Goal: Register for event/course

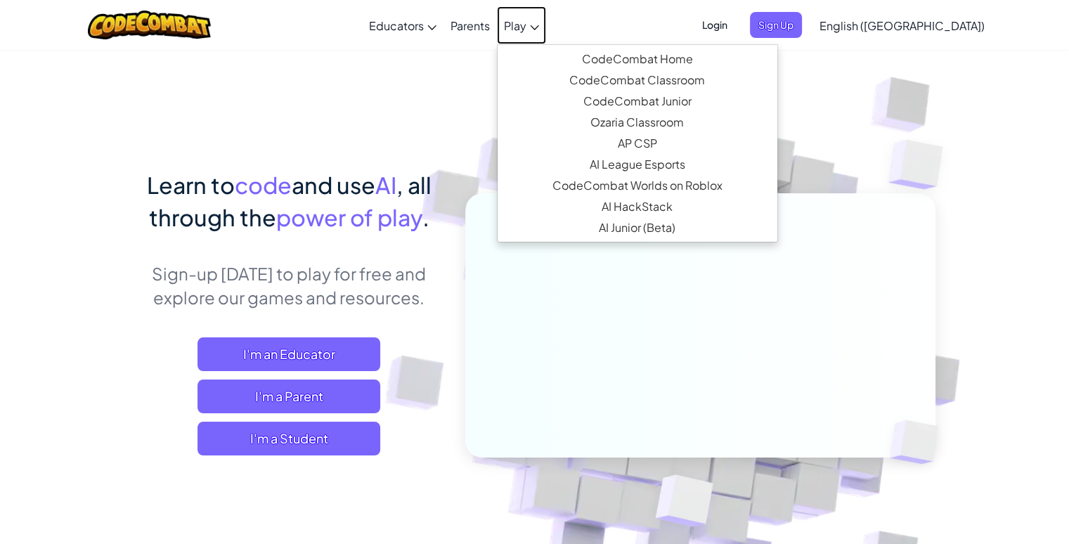
click at [546, 34] on link "Play" at bounding box center [521, 25] width 49 height 38
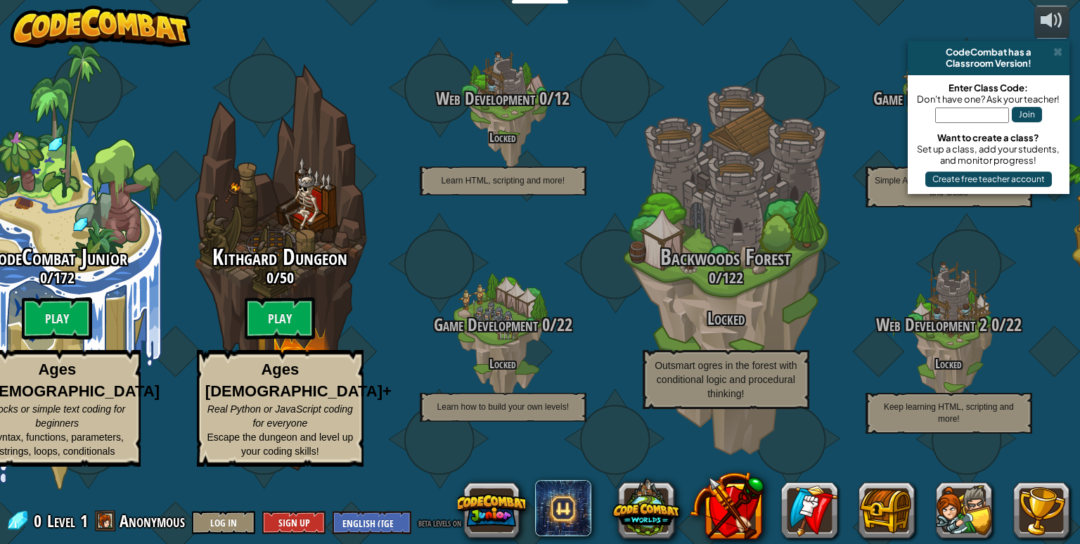
click at [945, 110] on input "text" at bounding box center [972, 115] width 74 height 15
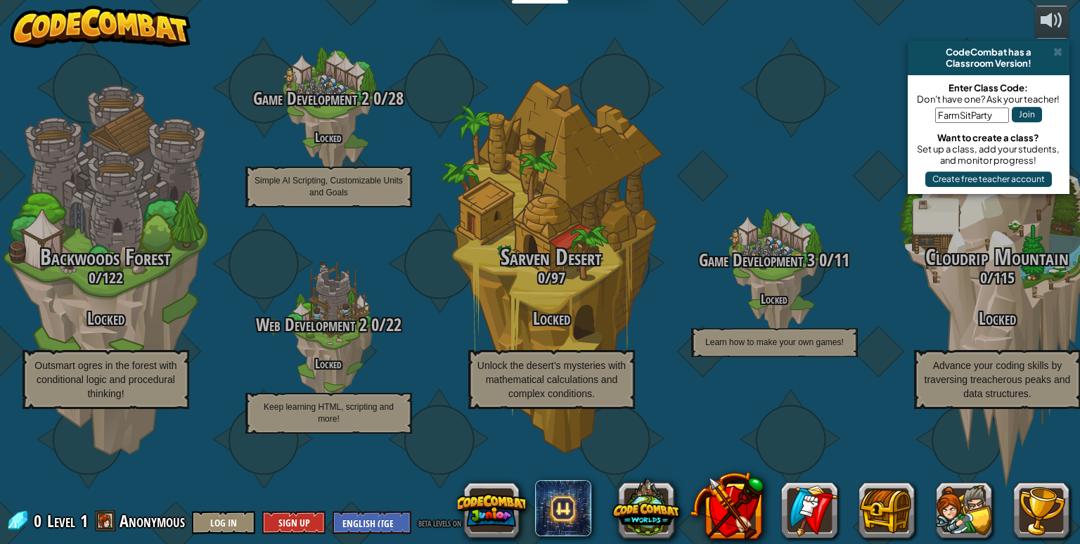
type input "FarmSitParty"
click at [1023, 109] on button "Join" at bounding box center [1027, 114] width 30 height 15
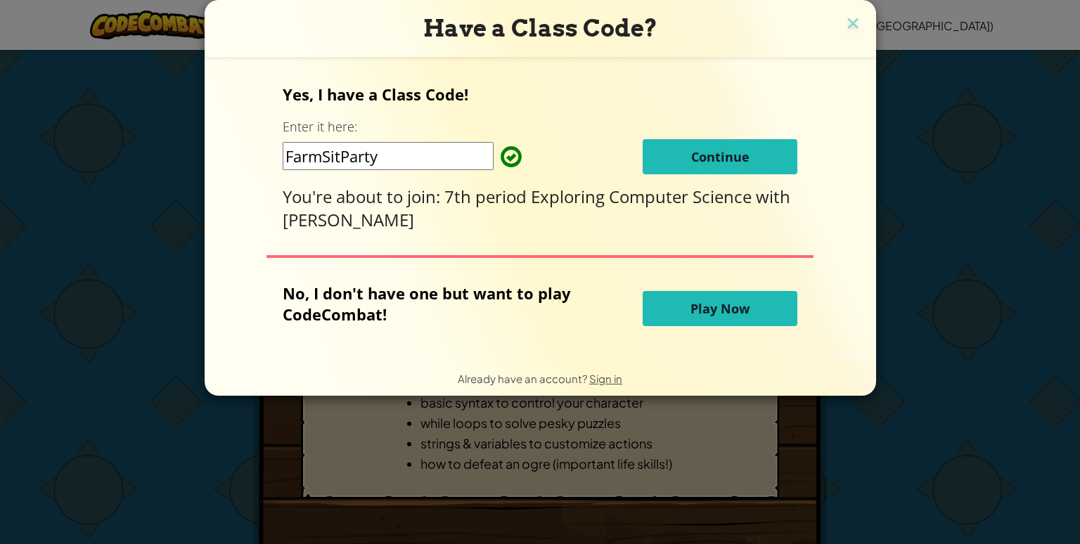
drag, startPoint x: 723, startPoint y: 169, endPoint x: 683, endPoint y: 144, distance: 47.4
click at [683, 144] on button "Continue" at bounding box center [719, 156] width 155 height 35
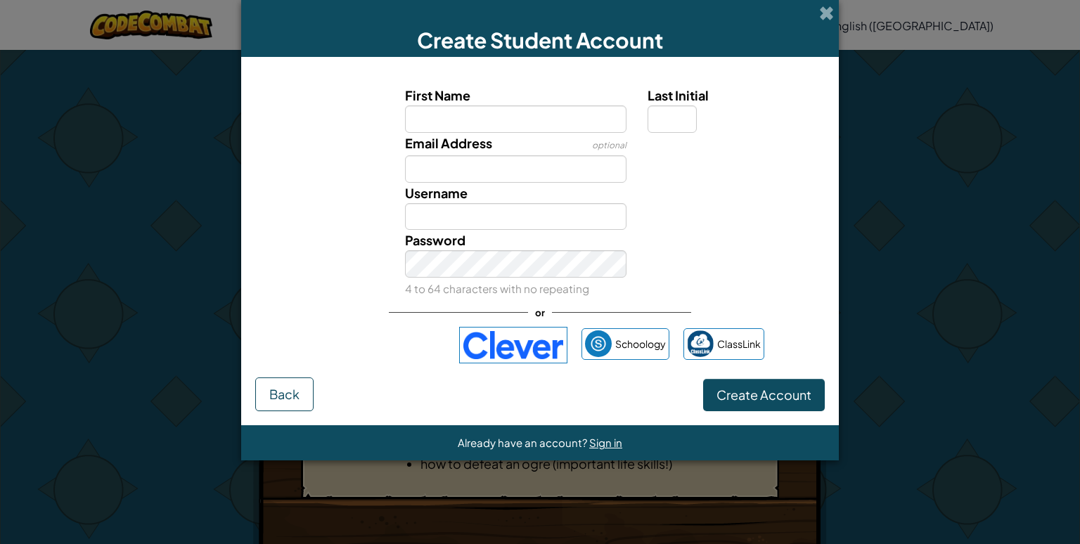
click at [836, 9] on div "Create Student Account" at bounding box center [540, 28] width 598 height 57
drag, startPoint x: 834, startPoint y: 9, endPoint x: 820, endPoint y: 14, distance: 14.9
click at [820, 14] on span at bounding box center [826, 13] width 15 height 15
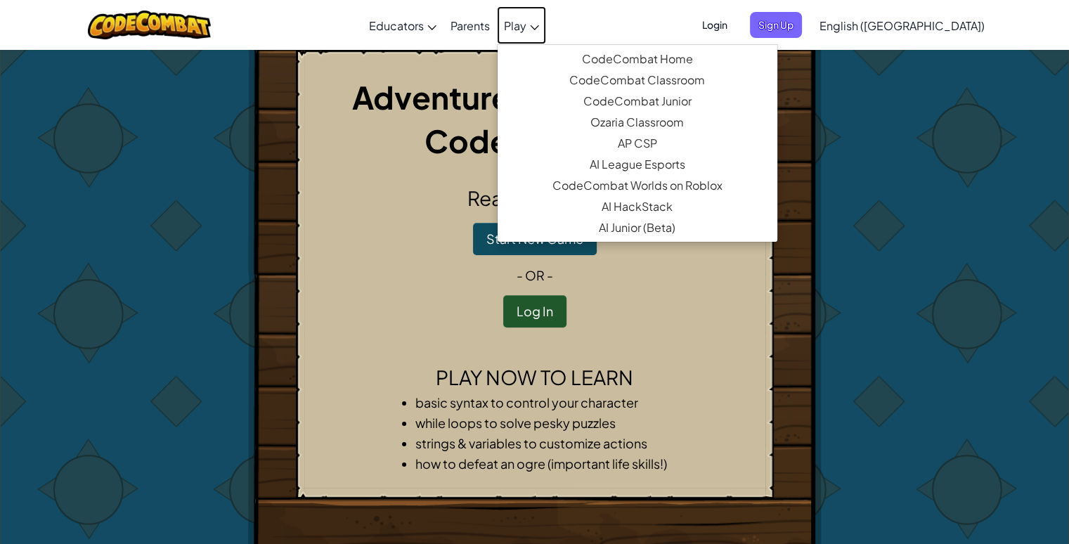
click at [527, 26] on span "Play" at bounding box center [515, 25] width 22 height 15
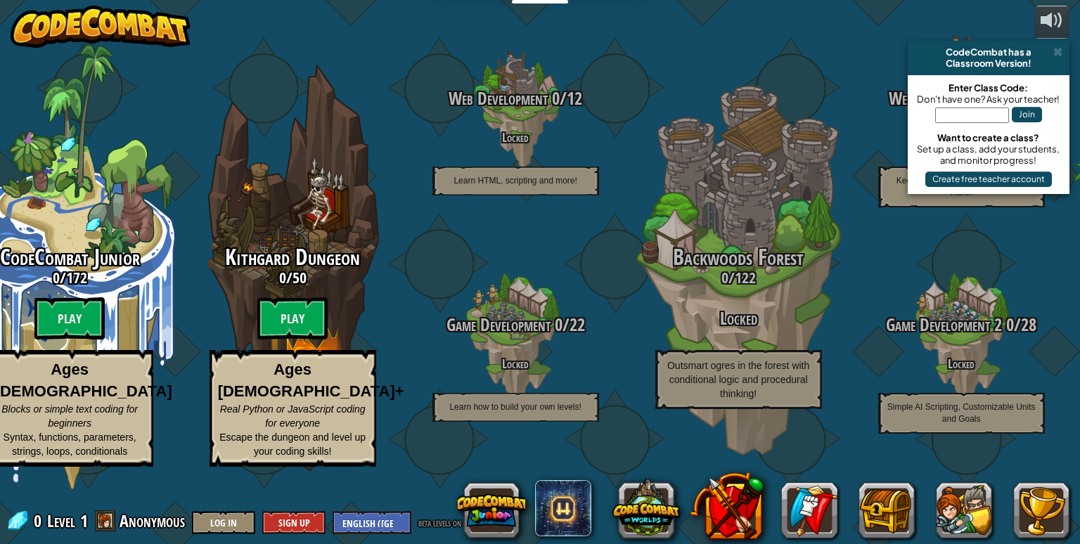
click at [971, 124] on div "Join" at bounding box center [989, 118] width 148 height 27
click at [967, 109] on input "text" at bounding box center [972, 115] width 74 height 15
type input "FarmSitParty"
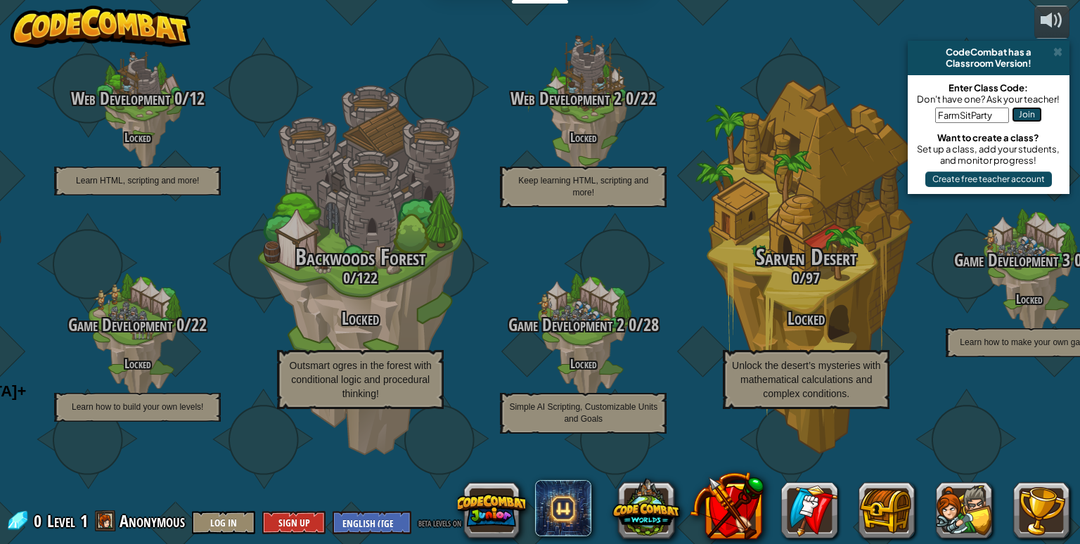
click at [1022, 110] on button "Join" at bounding box center [1027, 114] width 30 height 15
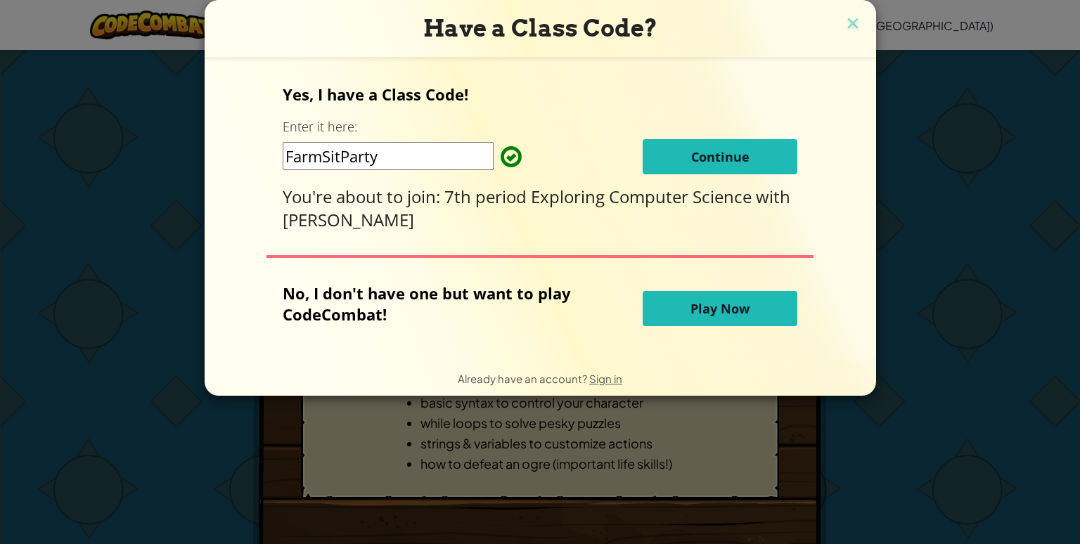
click at [741, 145] on button "Continue" at bounding box center [719, 156] width 155 height 35
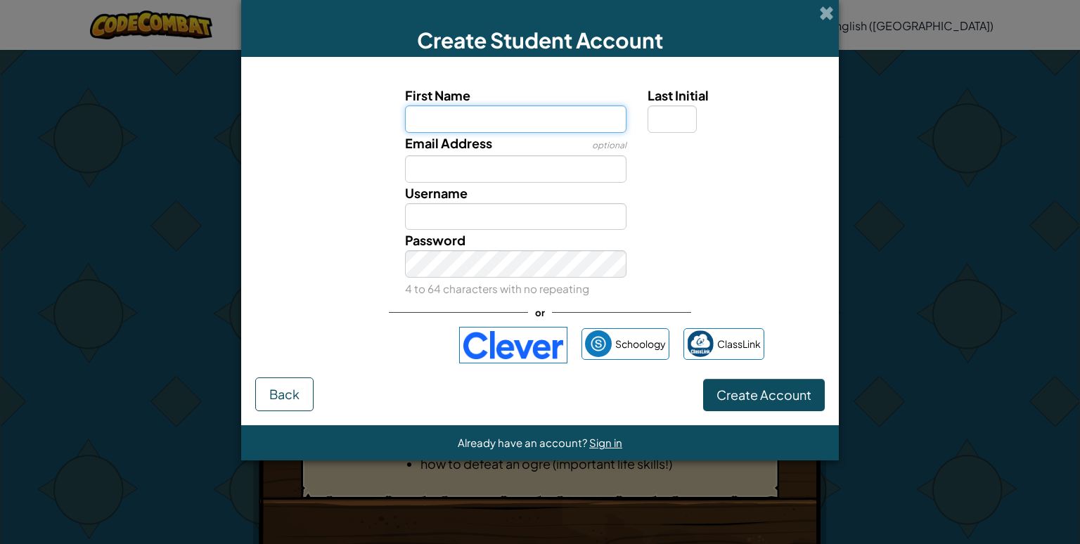
type input "a"
type input "[PERSON_NAME]"
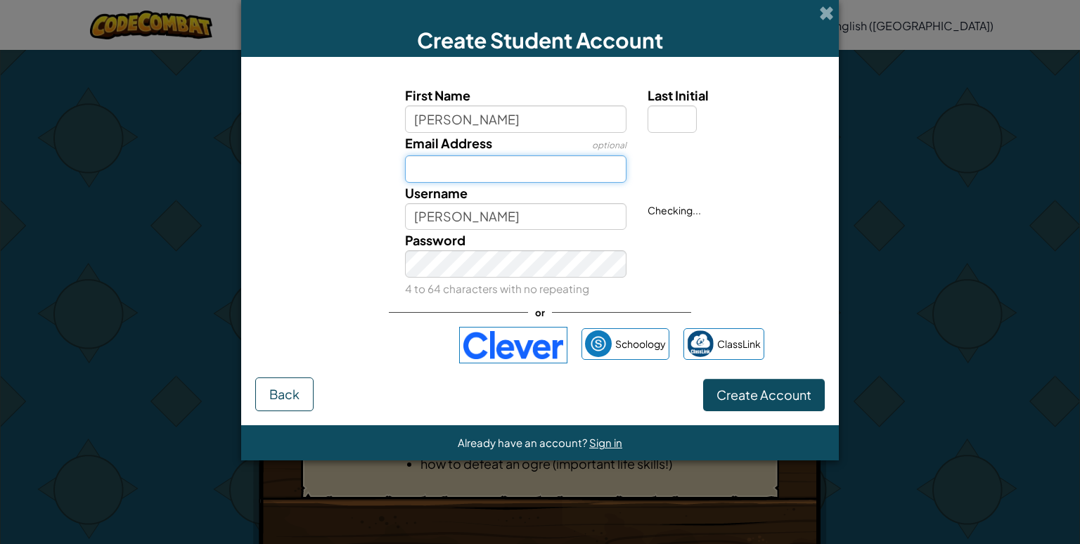
click at [593, 172] on input "Email Address" at bounding box center [516, 168] width 222 height 27
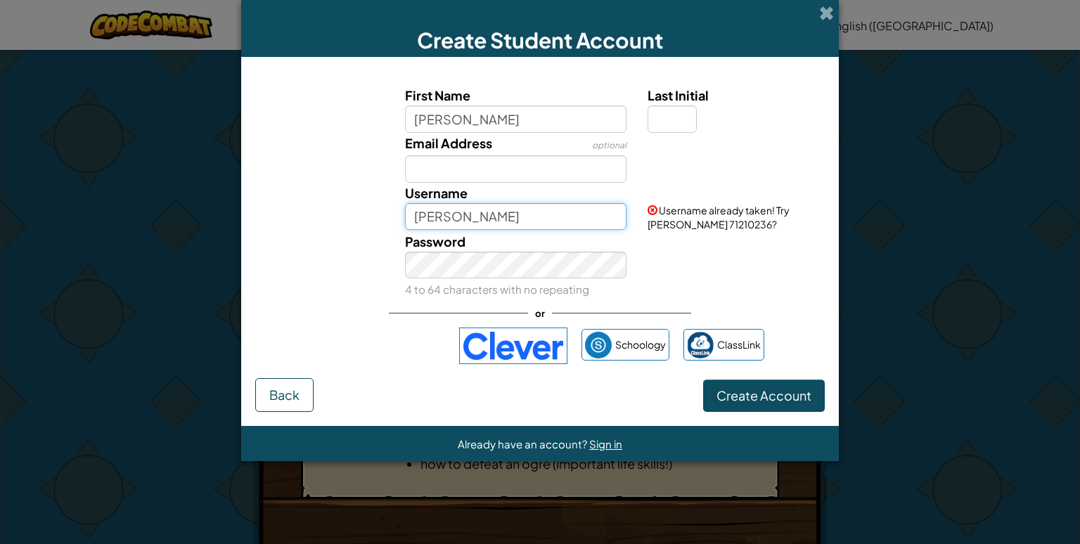
click at [529, 219] on input "[PERSON_NAME]" at bounding box center [516, 216] width 222 height 27
type input "A"
type input "[EMAIL_ADDRESS][DOMAIN_NAME]"
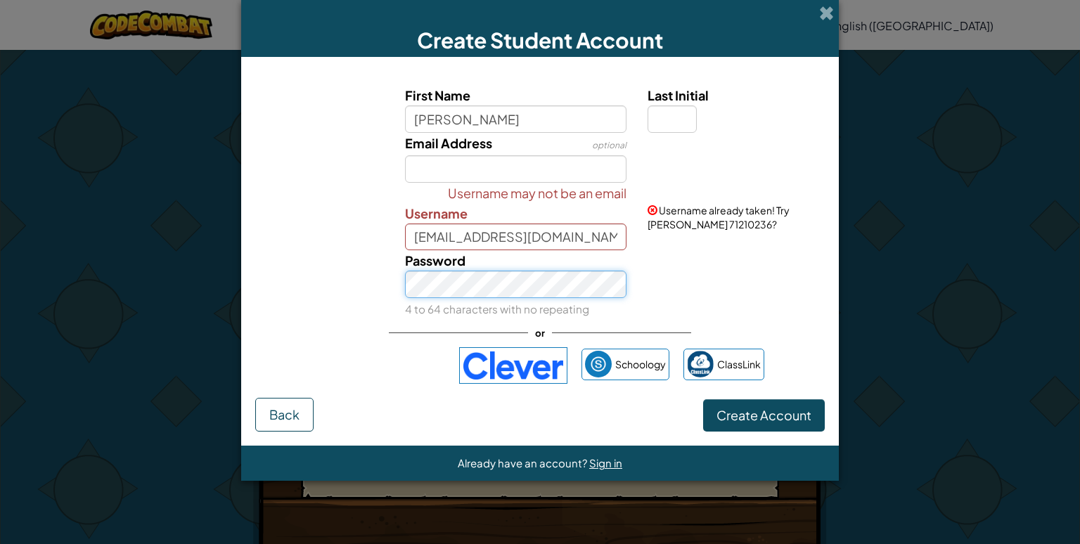
click at [703, 399] on button "Create Account" at bounding box center [764, 415] width 122 height 32
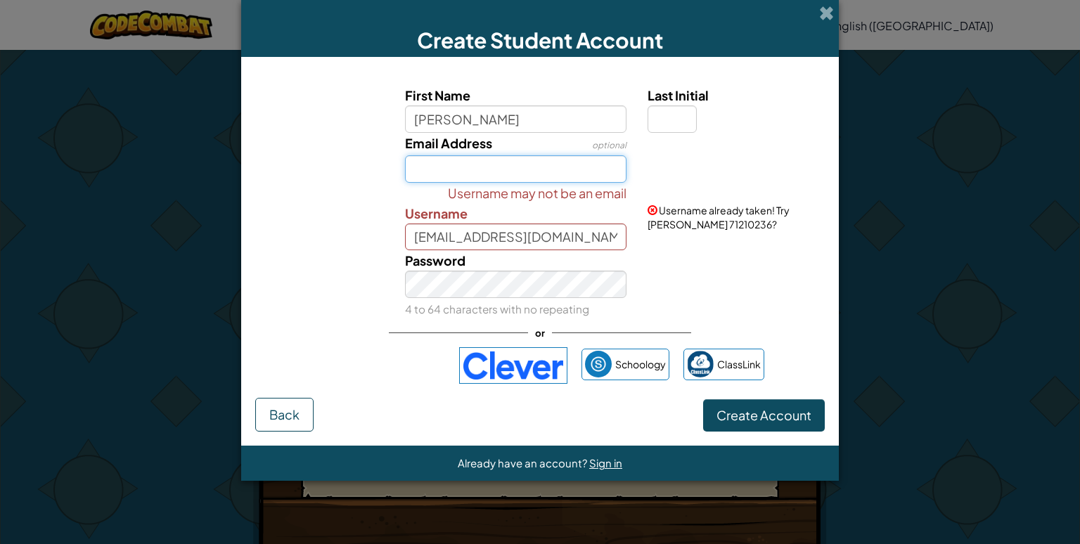
click at [477, 165] on input "Email Address" at bounding box center [516, 168] width 222 height 27
drag, startPoint x: 570, startPoint y: 240, endPoint x: 399, endPoint y: 199, distance: 175.6
click at [399, 199] on div "Username may not be an email Username [EMAIL_ADDRESS][DOMAIN_NAME]" at bounding box center [515, 217] width 243 height 68
click at [470, 164] on input "Email Address" at bounding box center [516, 168] width 222 height 27
paste input "[EMAIL_ADDRESS][DOMAIN_NAME]"
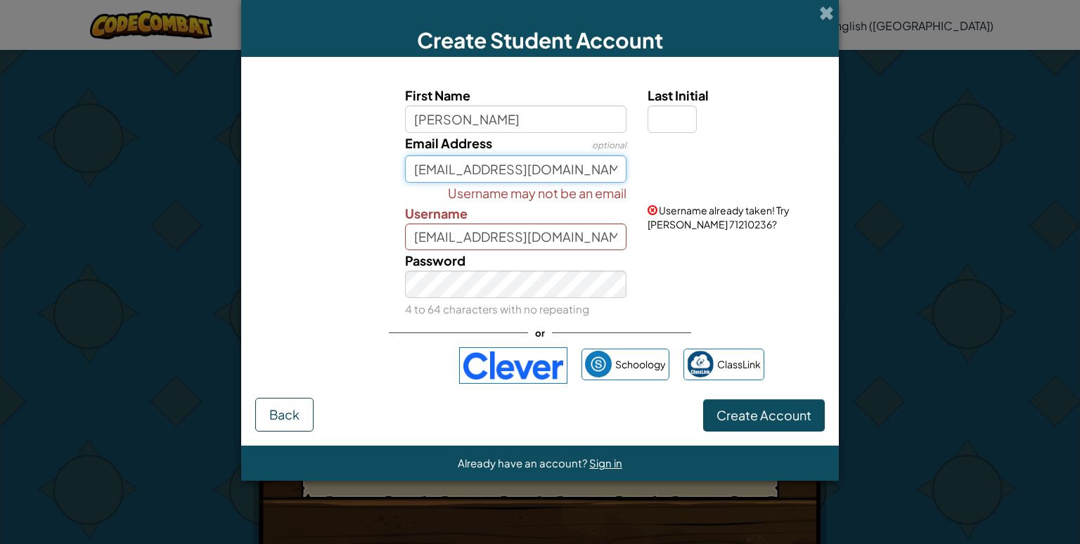
type input "[EMAIL_ADDRESS][DOMAIN_NAME]"
click at [665, 115] on input "Last Initial" at bounding box center [671, 118] width 49 height 27
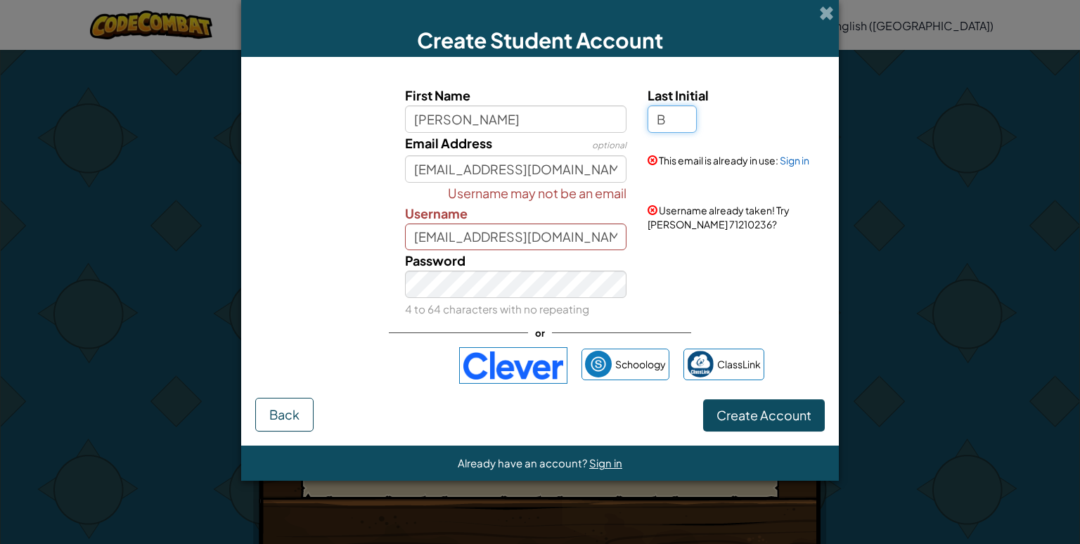
type input "B"
click at [703, 399] on button "Create Account" at bounding box center [764, 415] width 122 height 32
type input "[PERSON_NAME]"
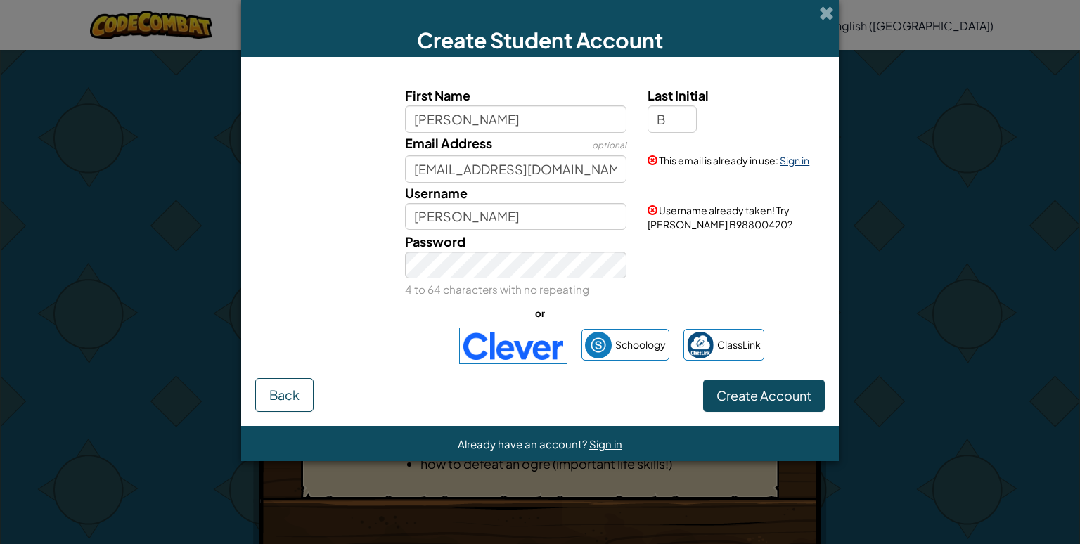
click at [796, 160] on link "Sign in" at bounding box center [795, 160] width 30 height 13
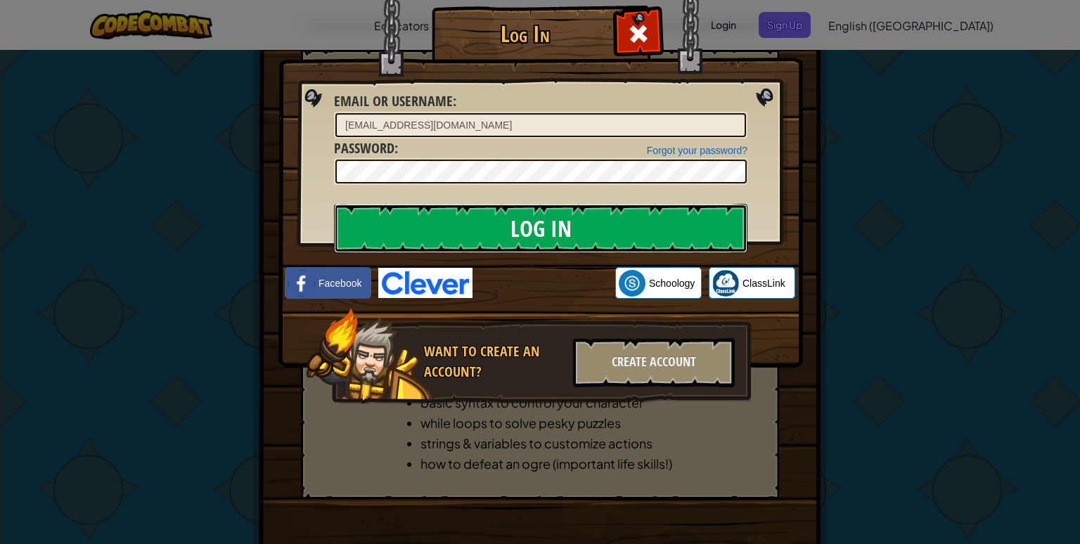
click at [513, 230] on input "Log In" at bounding box center [540, 228] width 413 height 49
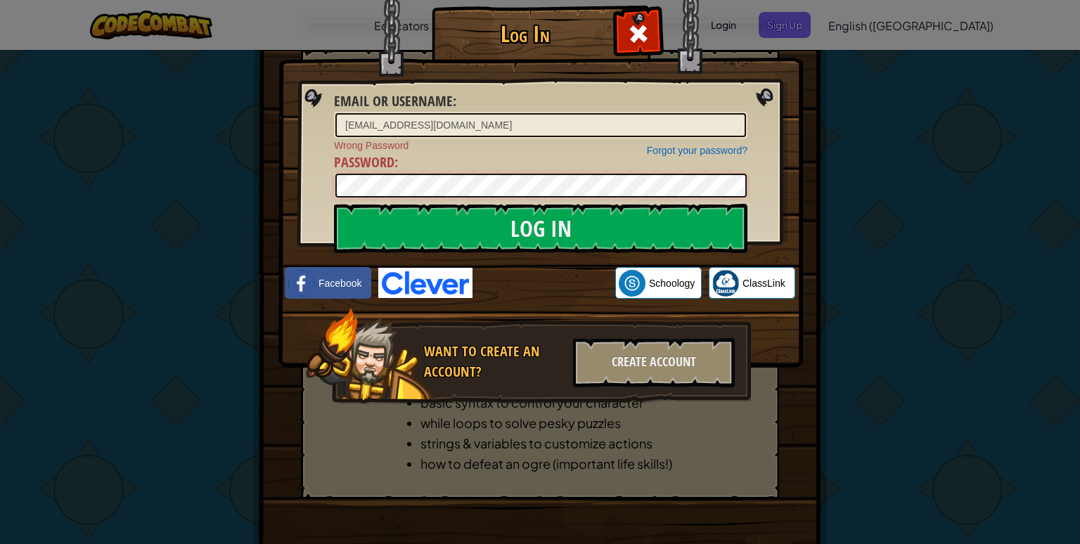
click at [309, 181] on div "Log In Email or Username : [EMAIL_ADDRESS][DOMAIN_NAME] Forgot your password? W…" at bounding box center [540, 225] width 468 height 409
click at [334, 204] on input "Log In" at bounding box center [540, 228] width 413 height 49
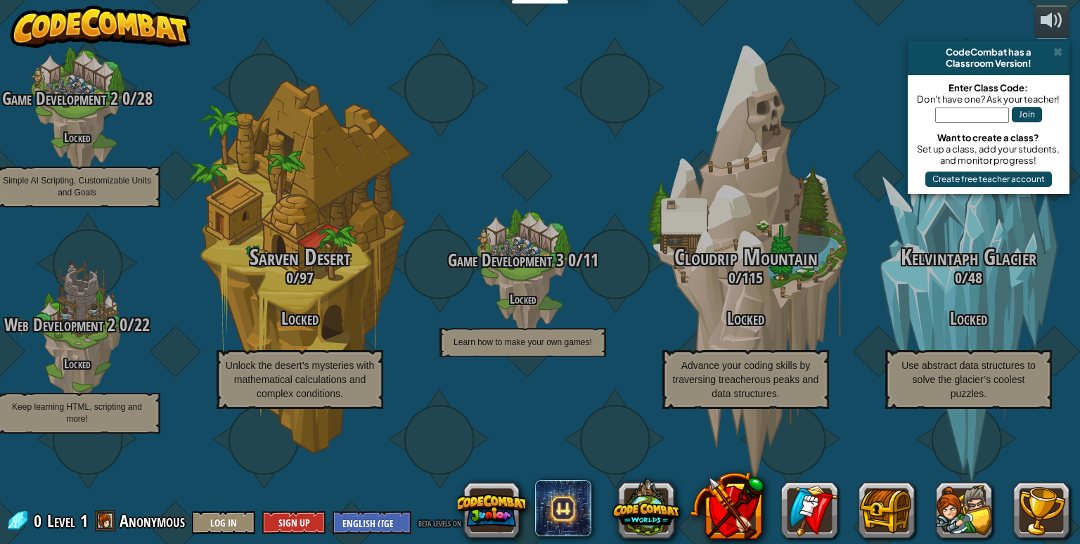
click at [948, 116] on input "text" at bounding box center [972, 115] width 74 height 15
type input "FarmSitParty"
click at [1026, 108] on button "Join" at bounding box center [1027, 114] width 30 height 15
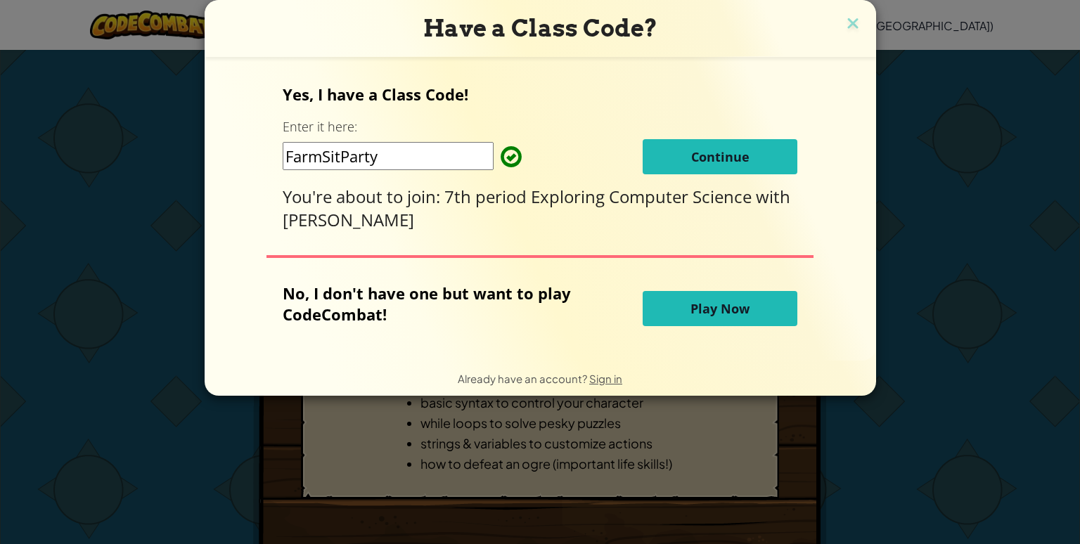
click at [692, 157] on span "Continue" at bounding box center [720, 156] width 58 height 17
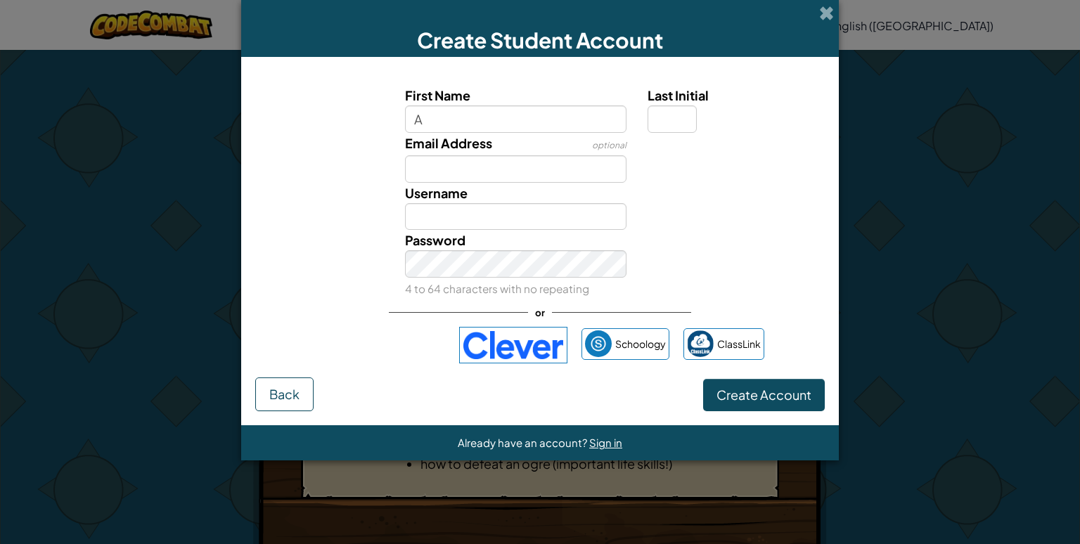
type input "[PERSON_NAME]"
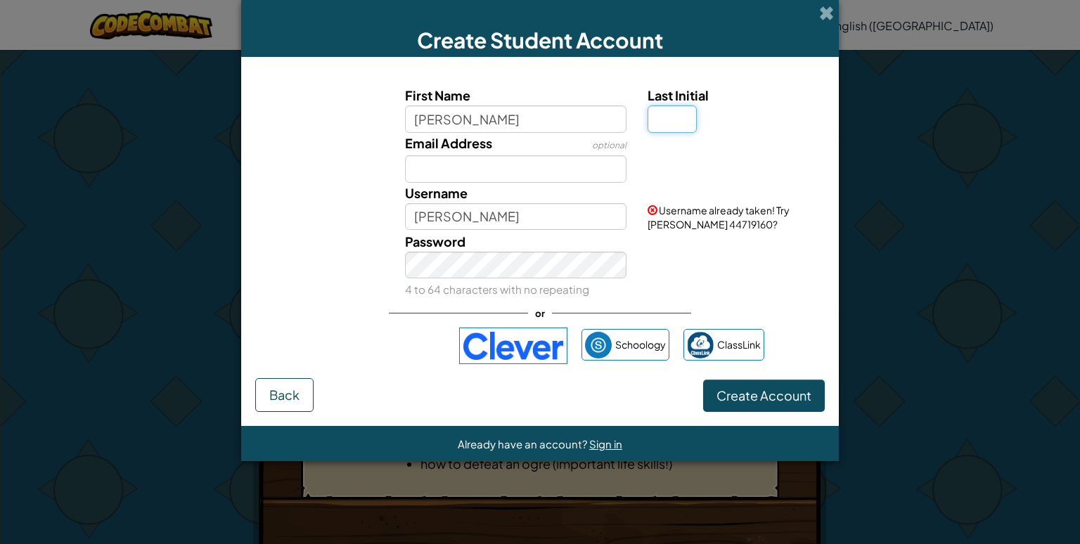
click at [659, 125] on input "Last Initial" at bounding box center [671, 118] width 49 height 27
type input "B"
type input "[PERSON_NAME]"
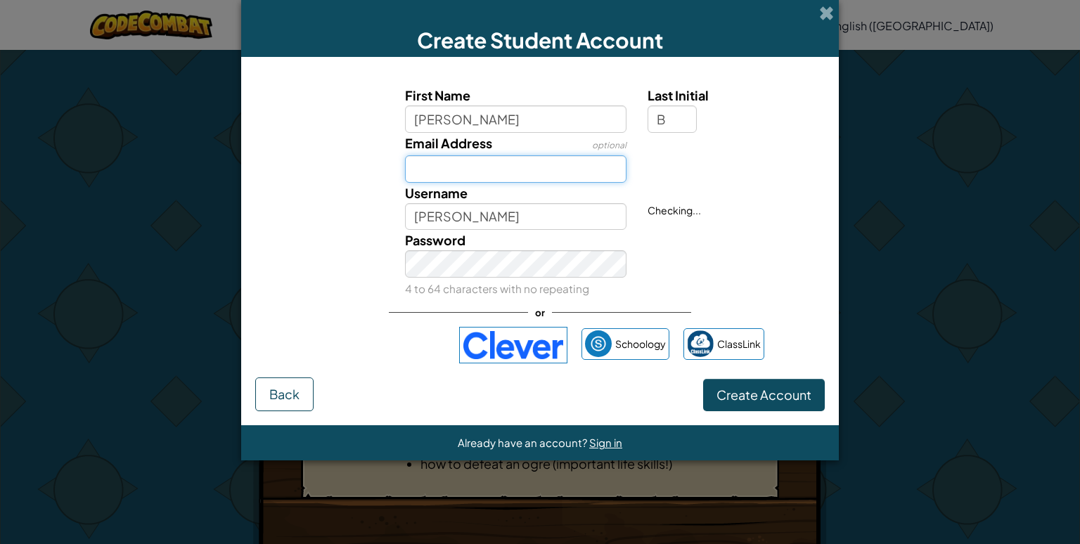
click at [545, 167] on input "Email Address" at bounding box center [516, 168] width 222 height 27
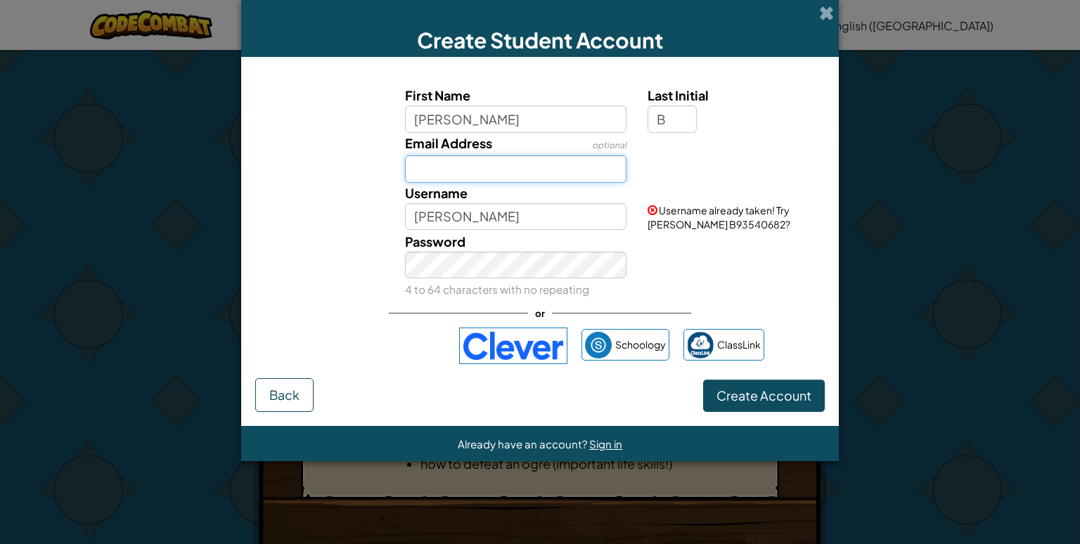
type input "5"
type input "[EMAIL_ADDRESS][DOMAIN_NAME]"
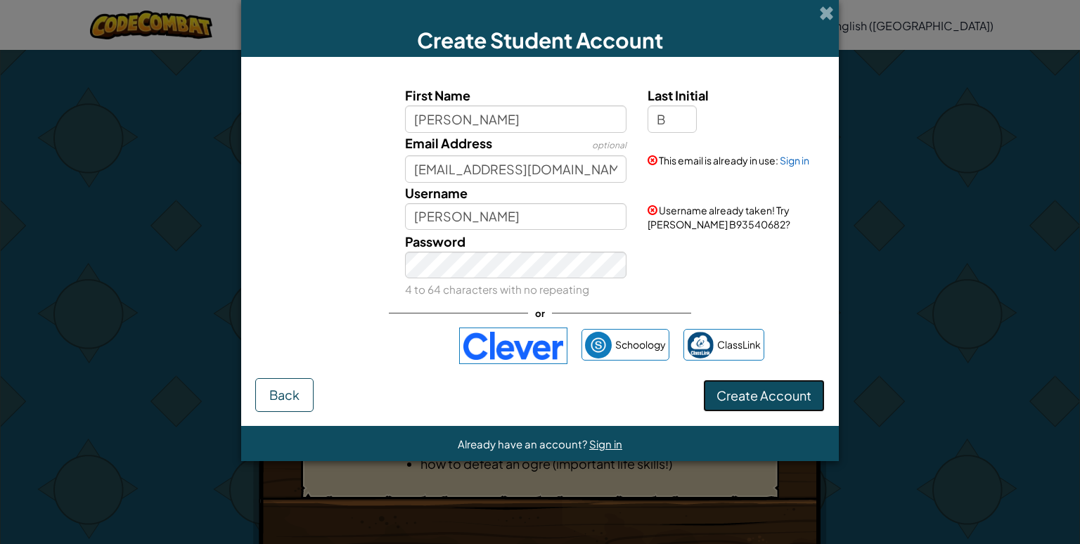
click at [726, 399] on span "Create Account" at bounding box center [763, 395] width 95 height 16
click at [807, 159] on link "Sign in" at bounding box center [795, 160] width 30 height 13
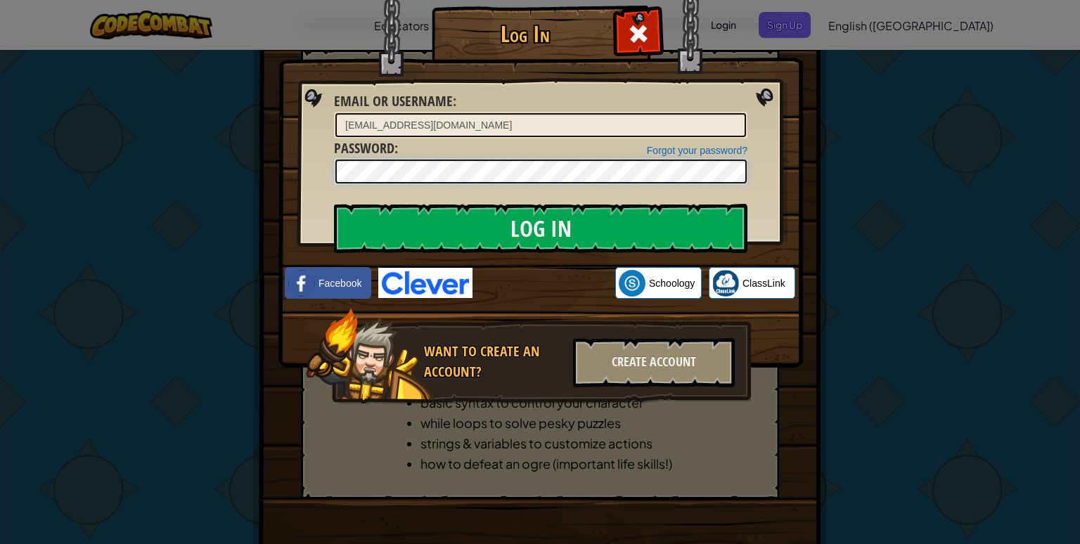
click at [334, 204] on input "Log In" at bounding box center [540, 228] width 413 height 49
